Goal: Task Accomplishment & Management: Complete application form

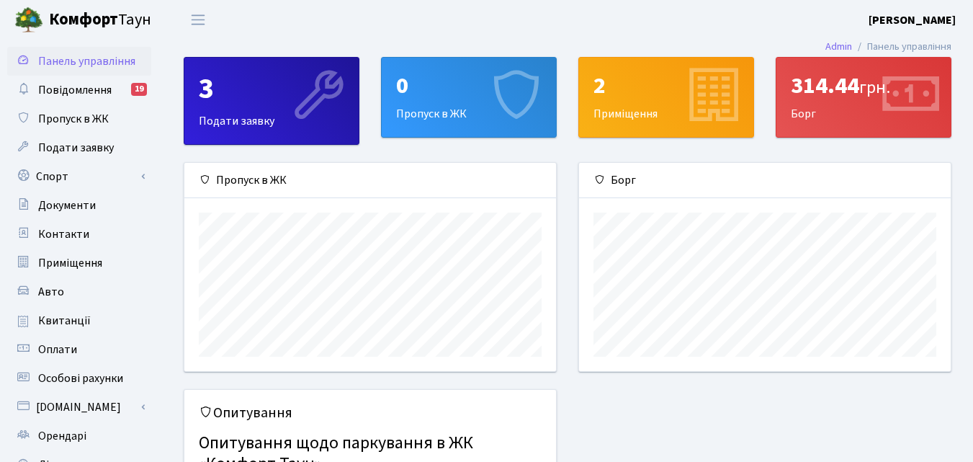
scroll to position [208, 372]
click at [260, 116] on div "3 Подати заявку" at bounding box center [271, 101] width 174 height 86
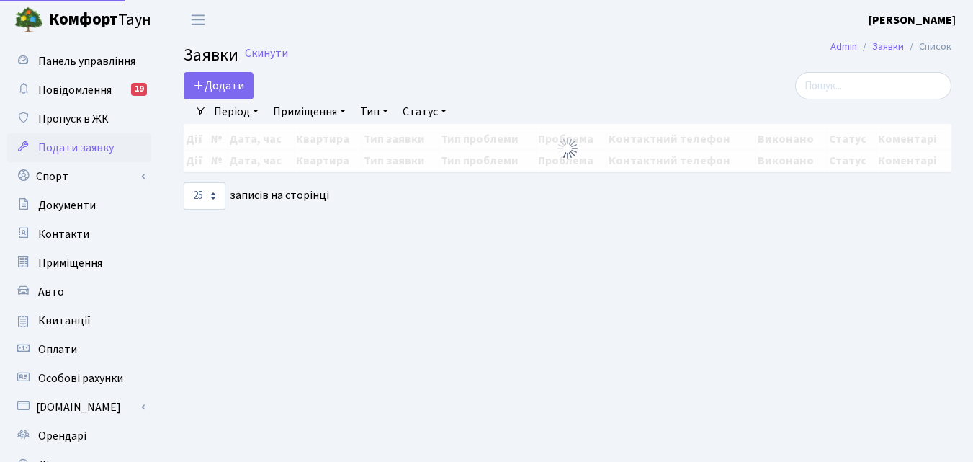
select select "25"
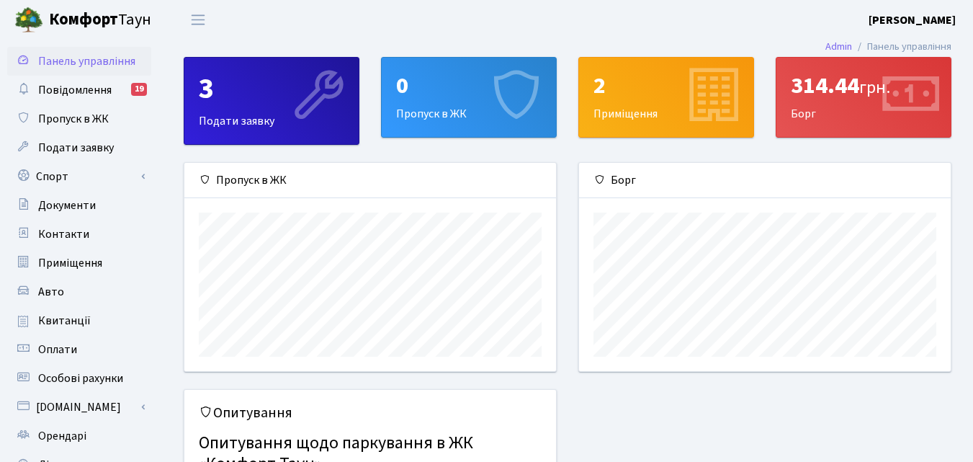
scroll to position [208, 372]
click at [457, 82] on div "0" at bounding box center [468, 85] width 145 height 27
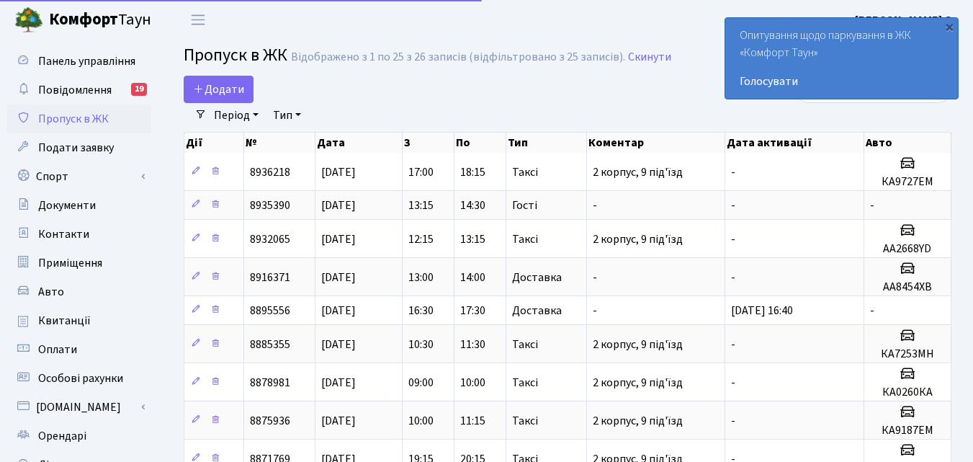
select select "25"
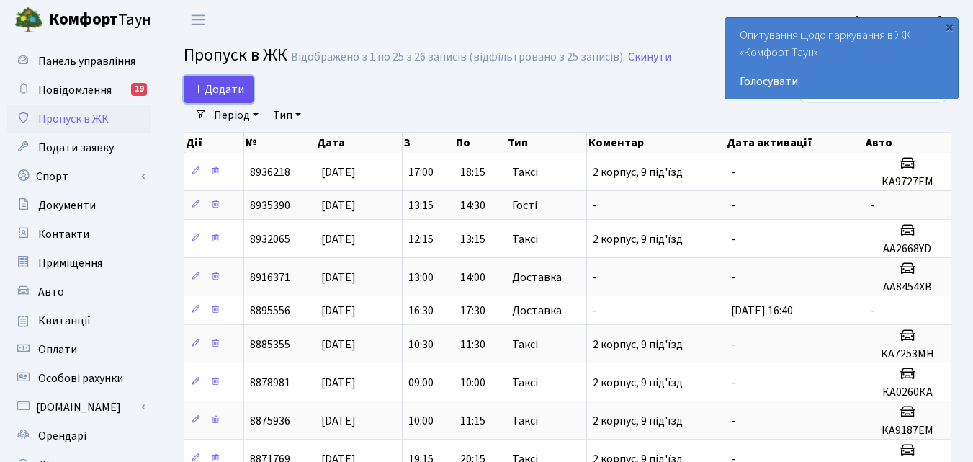
click at [234, 93] on span "Додати" at bounding box center [218, 89] width 51 height 16
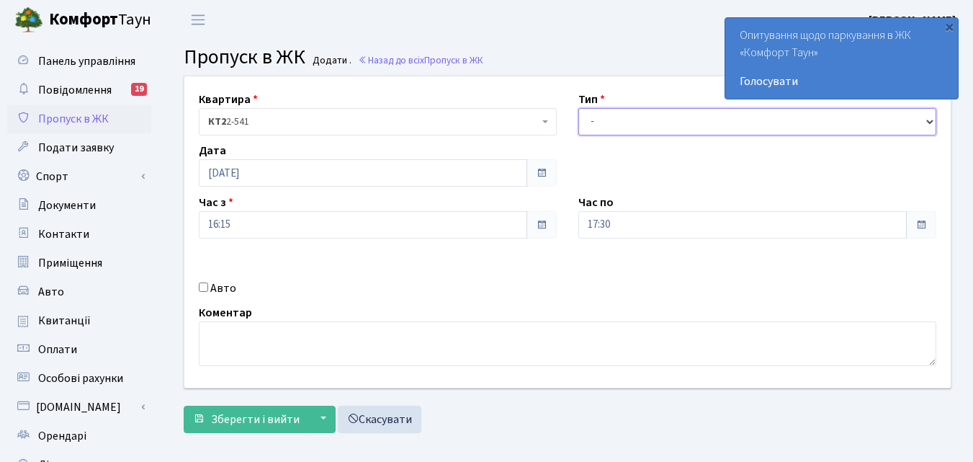
click at [928, 125] on select "- Доставка Таксі Гості Сервіс" at bounding box center [757, 121] width 358 height 27
click at [627, 37] on header "Комфорт Таун Павлова Л. О. Мій обліковий запис Вийти" at bounding box center [486, 20] width 973 height 40
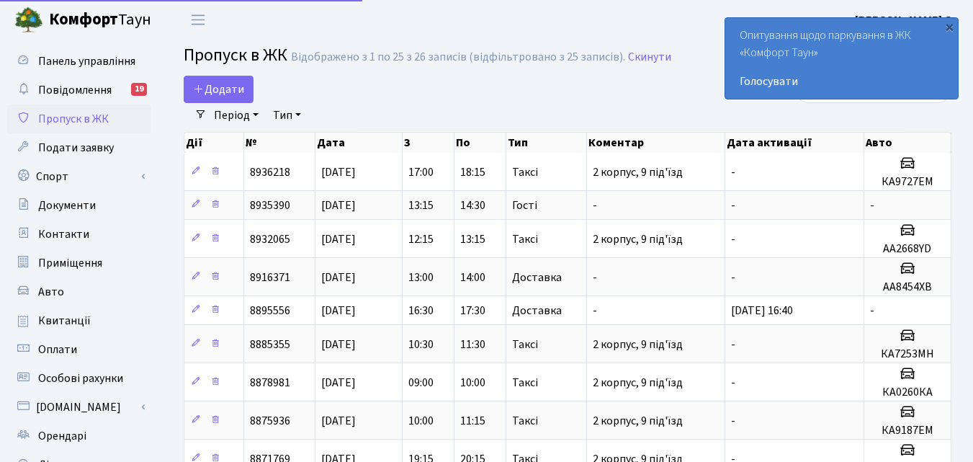
select select "25"
click at [72, 24] on b "Комфорт" at bounding box center [83, 19] width 69 height 23
